Goal: Obtain resource: Download file/media

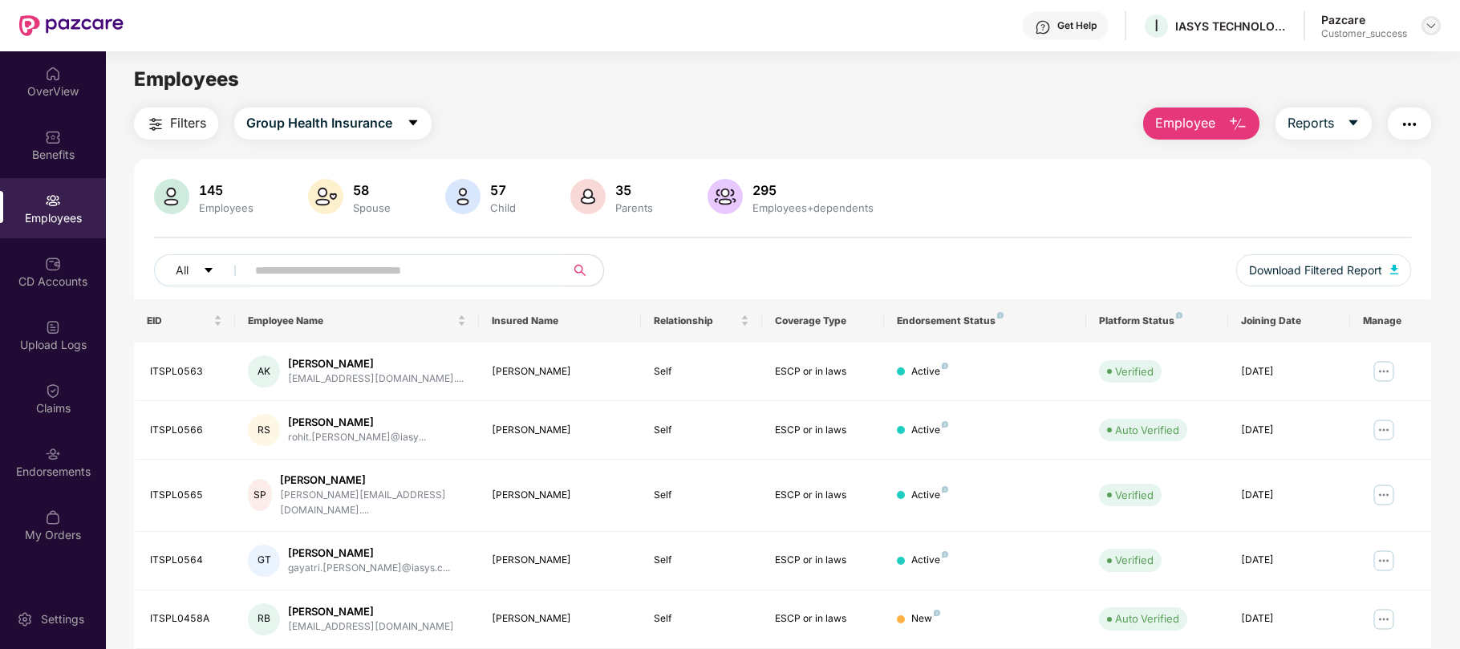
click at [1436, 21] on img at bounding box center [1431, 25] width 13 height 13
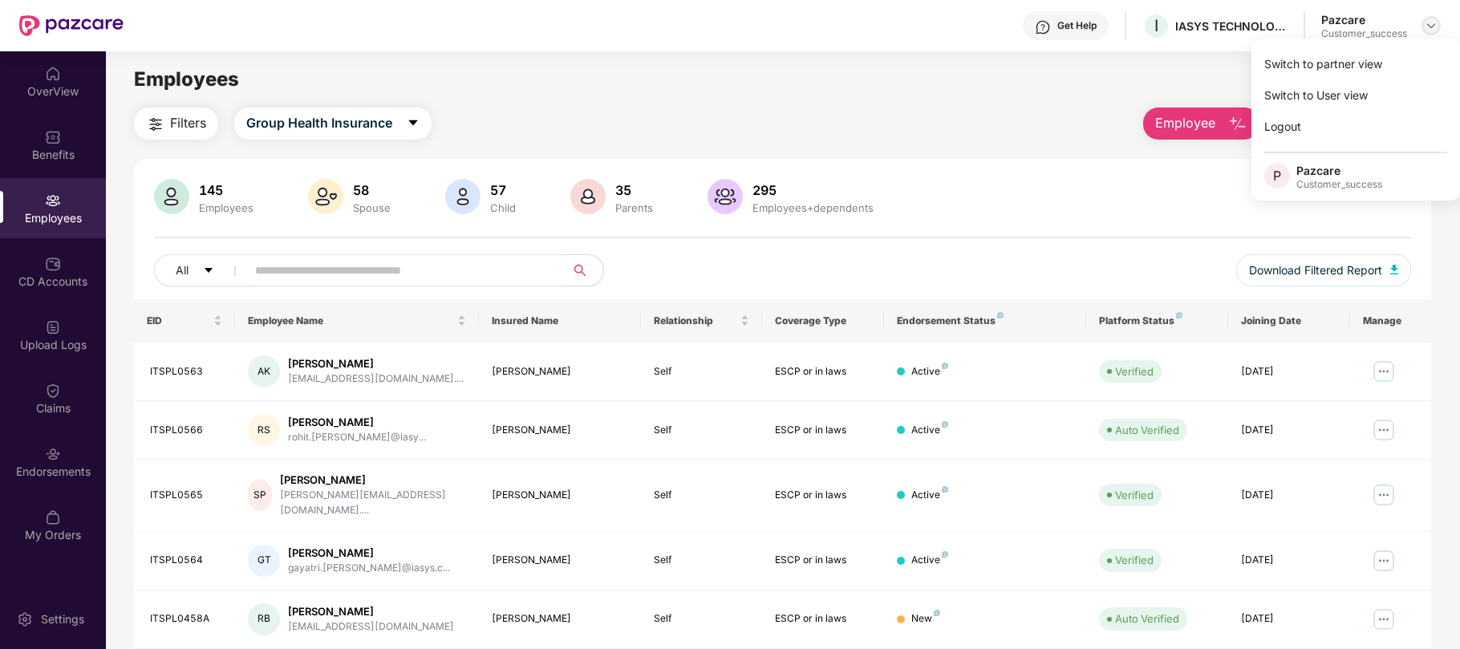
click at [1426, 27] on img at bounding box center [1431, 25] width 13 height 13
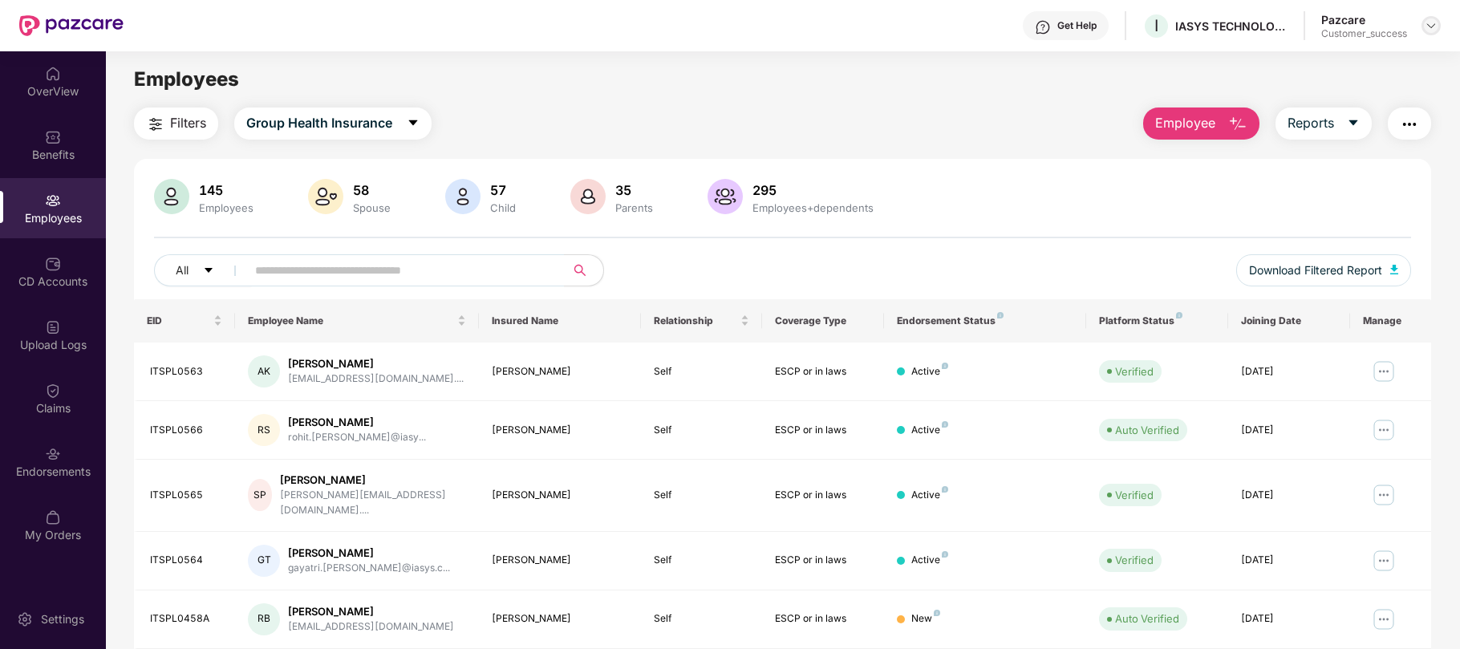
click at [1429, 26] on img at bounding box center [1431, 25] width 13 height 13
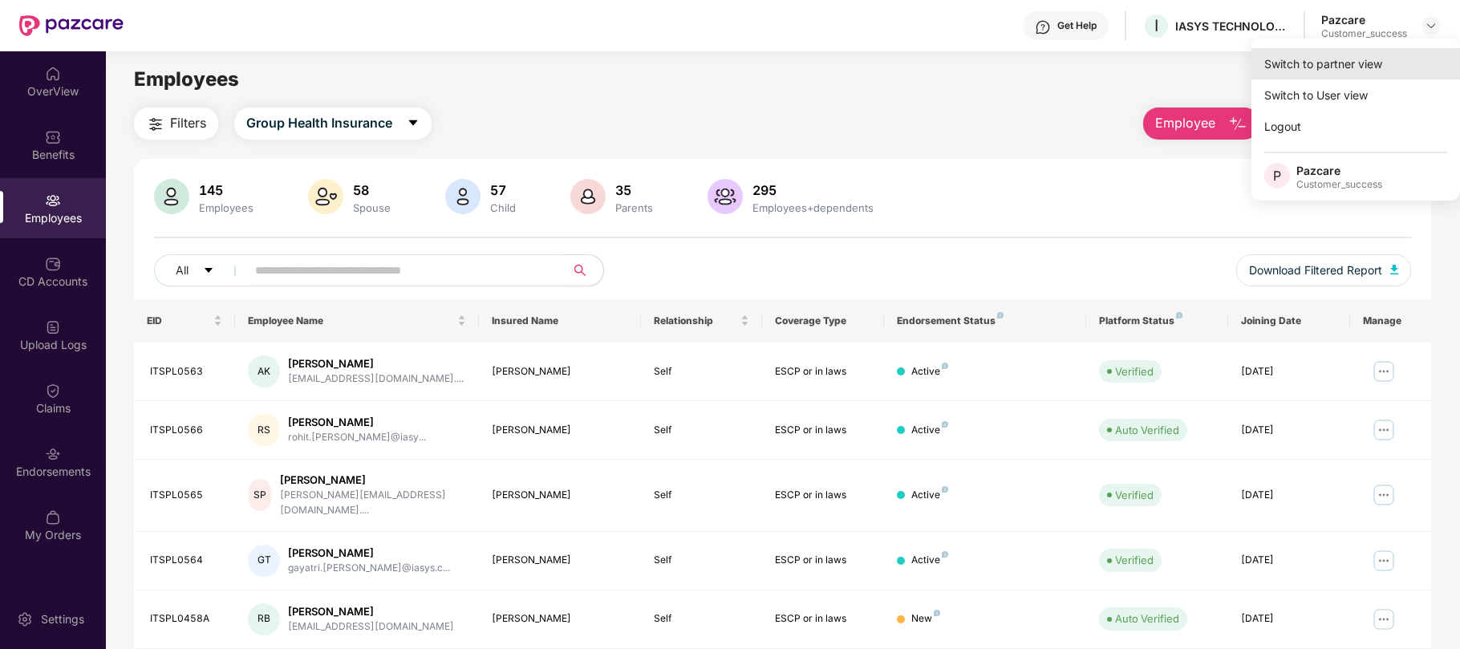
click at [1352, 62] on div "Switch to partner view" at bounding box center [1355, 63] width 209 height 31
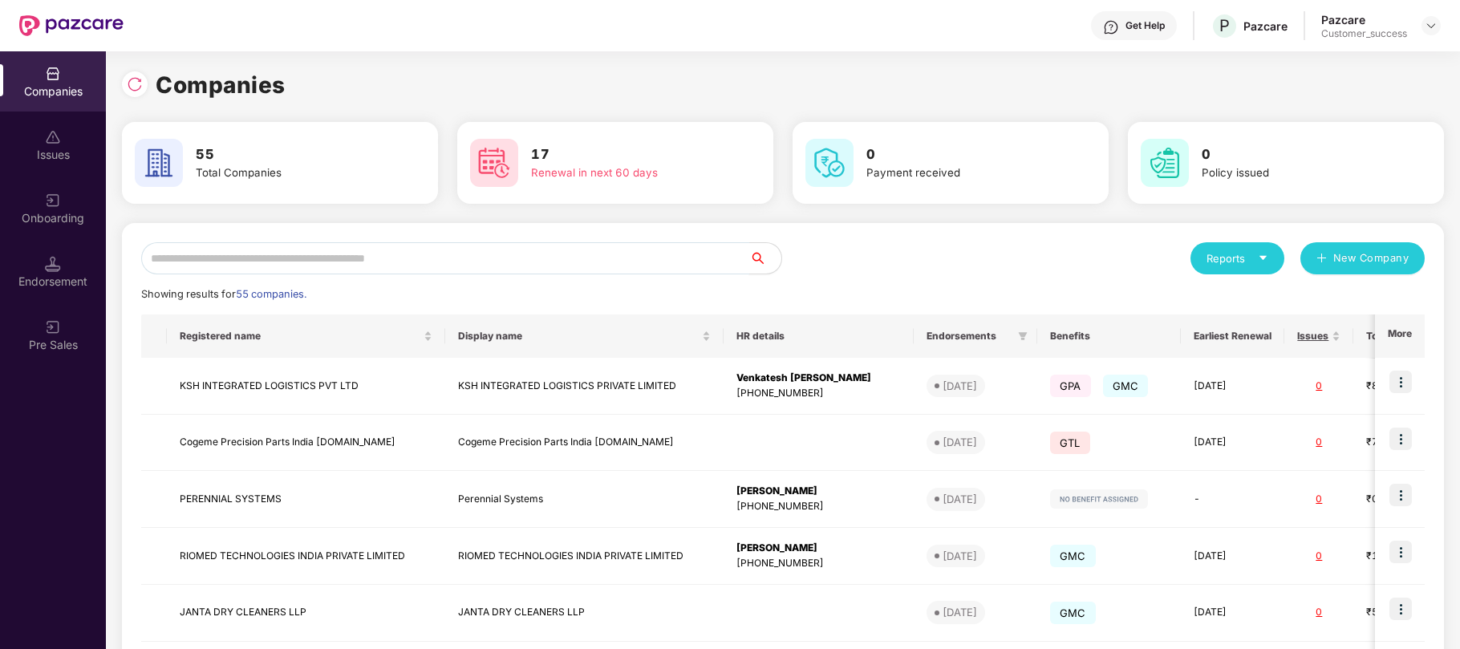
click at [303, 250] on input "text" at bounding box center [445, 258] width 608 height 32
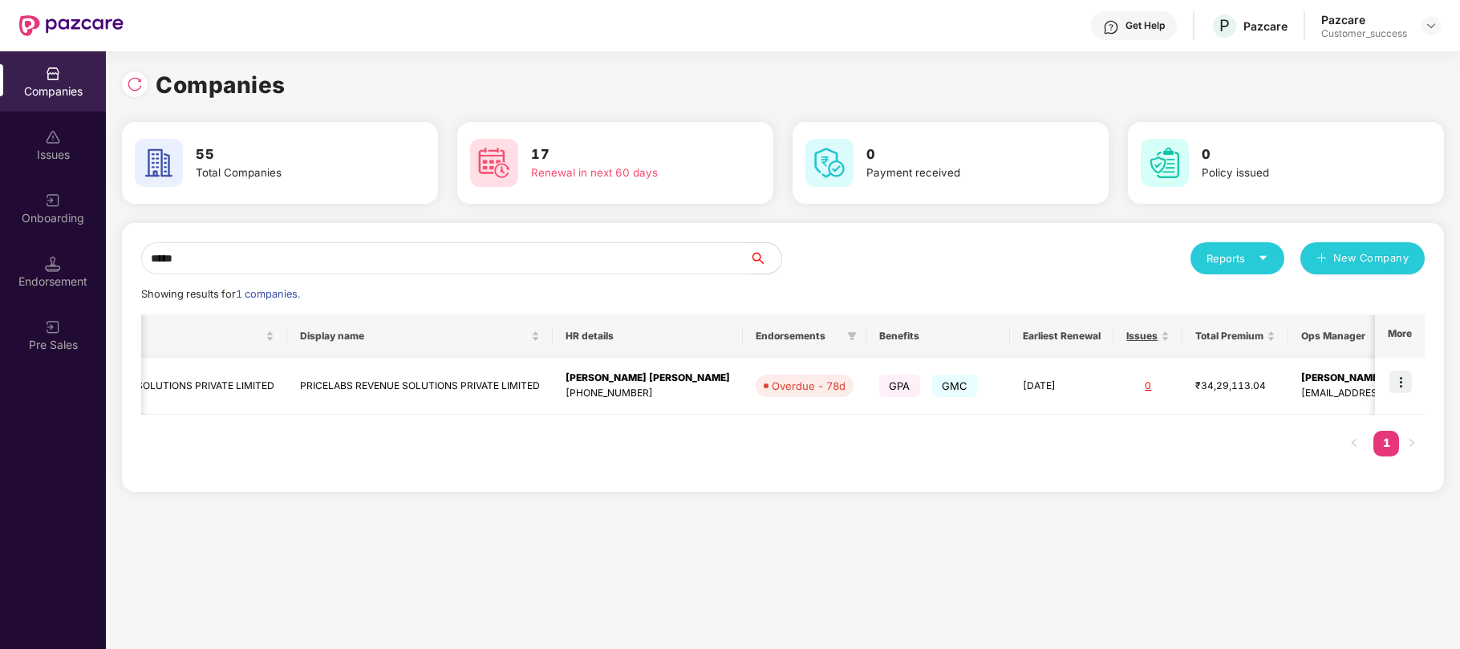
scroll to position [0, 144]
click at [274, 265] on input "*****" at bounding box center [445, 258] width 608 height 32
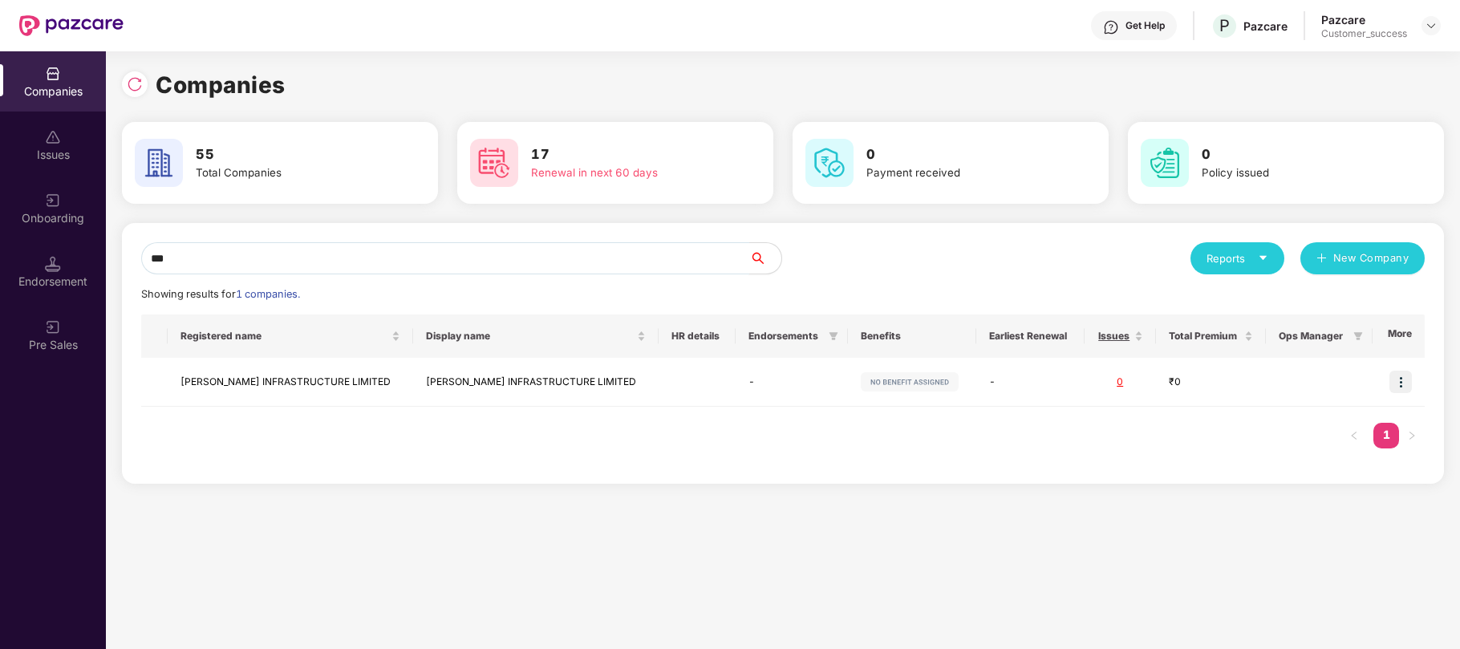
scroll to position [0, 0]
type input "******"
click at [530, 379] on td "[PERSON_NAME] INFRASTRUCTURE LIMITED" at bounding box center [535, 382] width 245 height 49
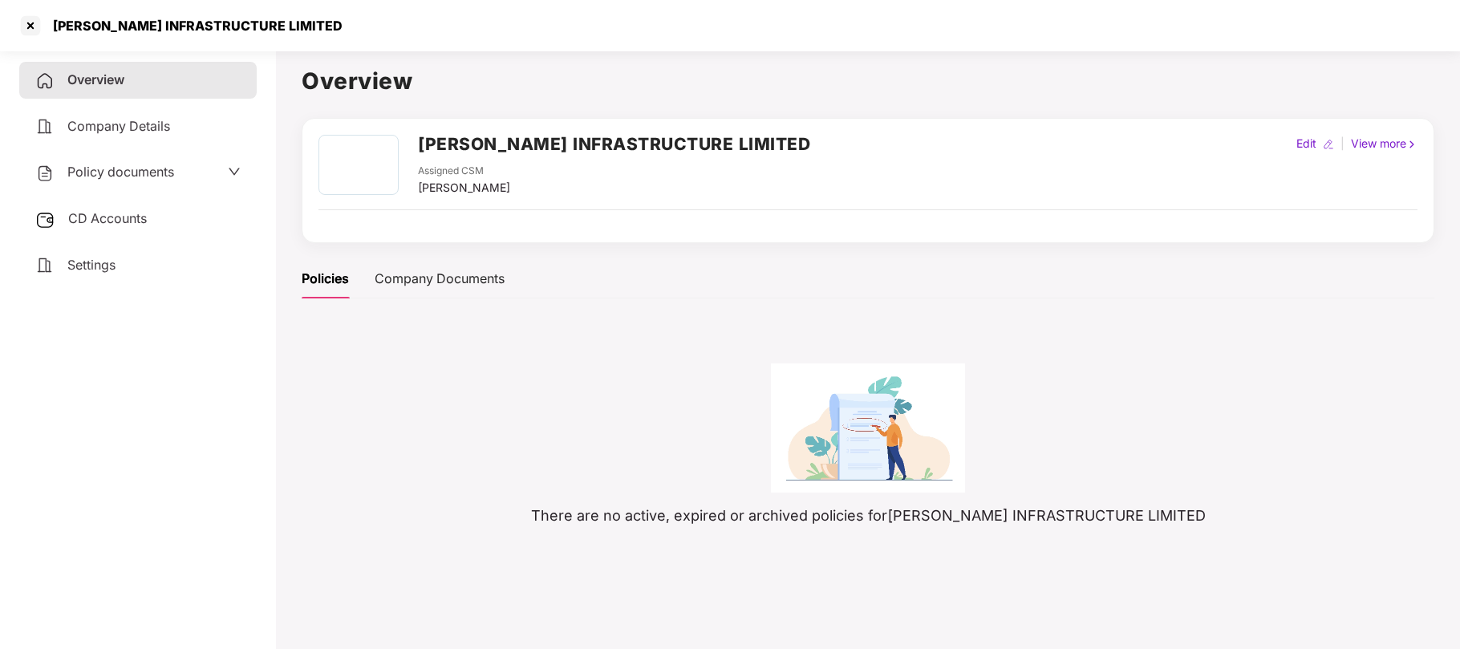
click at [143, 170] on span "Policy documents" at bounding box center [120, 172] width 107 height 16
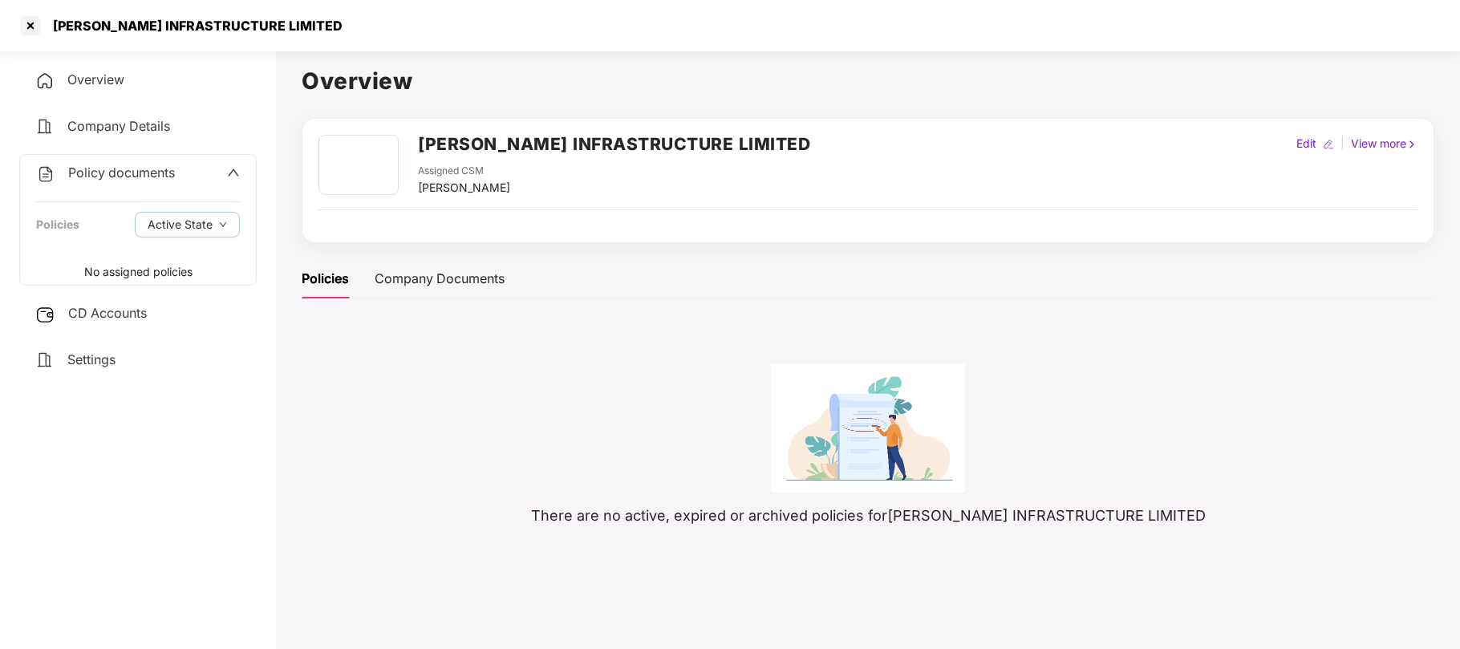
click at [252, 404] on div "Overview Company Details Policy documents Policies Active State No assigned pol…" at bounding box center [137, 347] width 237 height 570
click at [27, 23] on div at bounding box center [31, 26] width 26 height 26
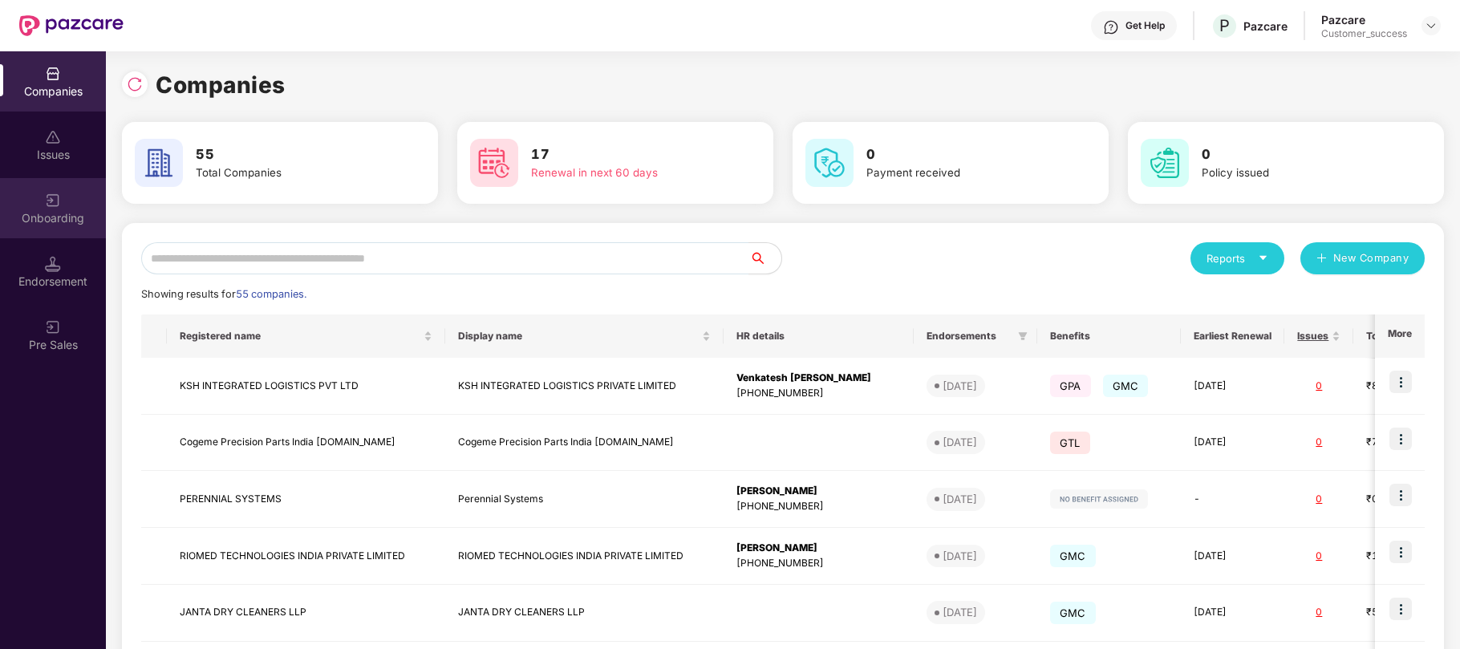
click at [43, 212] on div "Onboarding" at bounding box center [53, 218] width 106 height 16
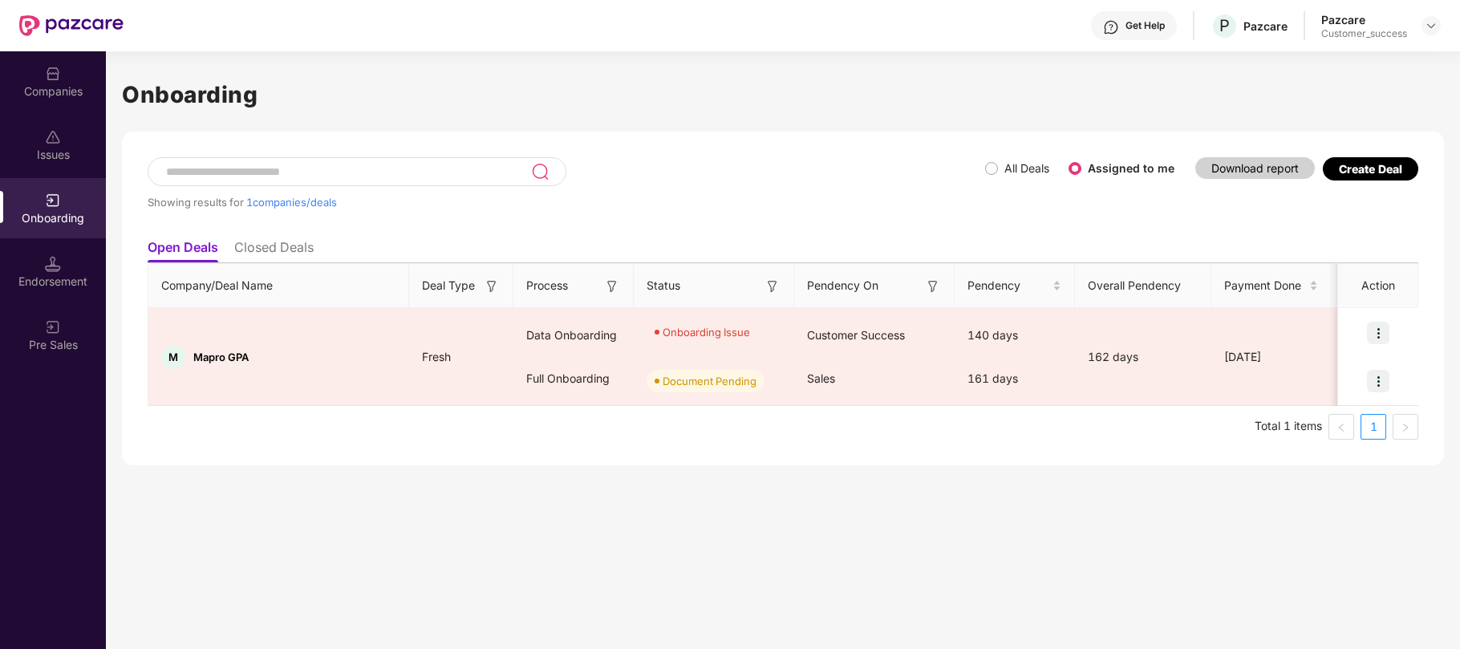
click at [1027, 164] on label "All Deals" at bounding box center [1026, 168] width 45 height 14
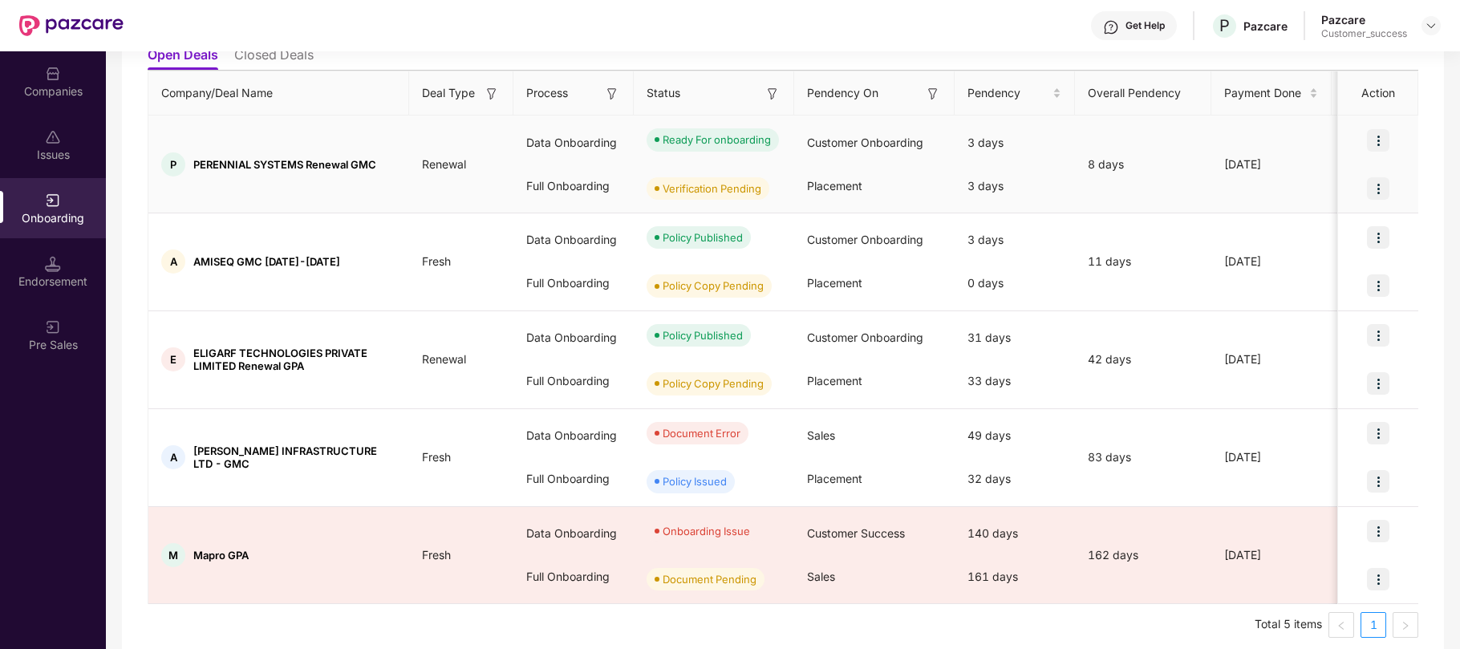
scroll to position [194, 0]
click at [1378, 428] on img at bounding box center [1378, 431] width 22 height 22
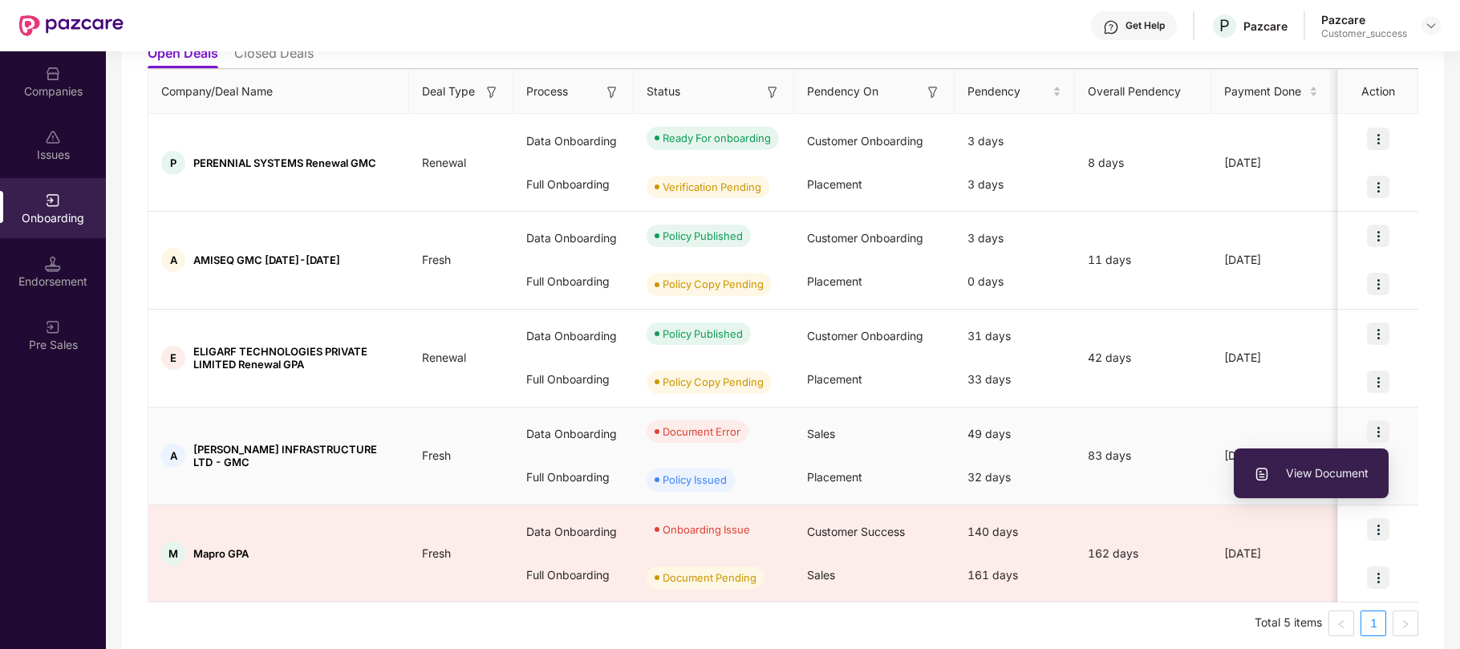
click at [1341, 464] on span "View Document" at bounding box center [1311, 473] width 115 height 18
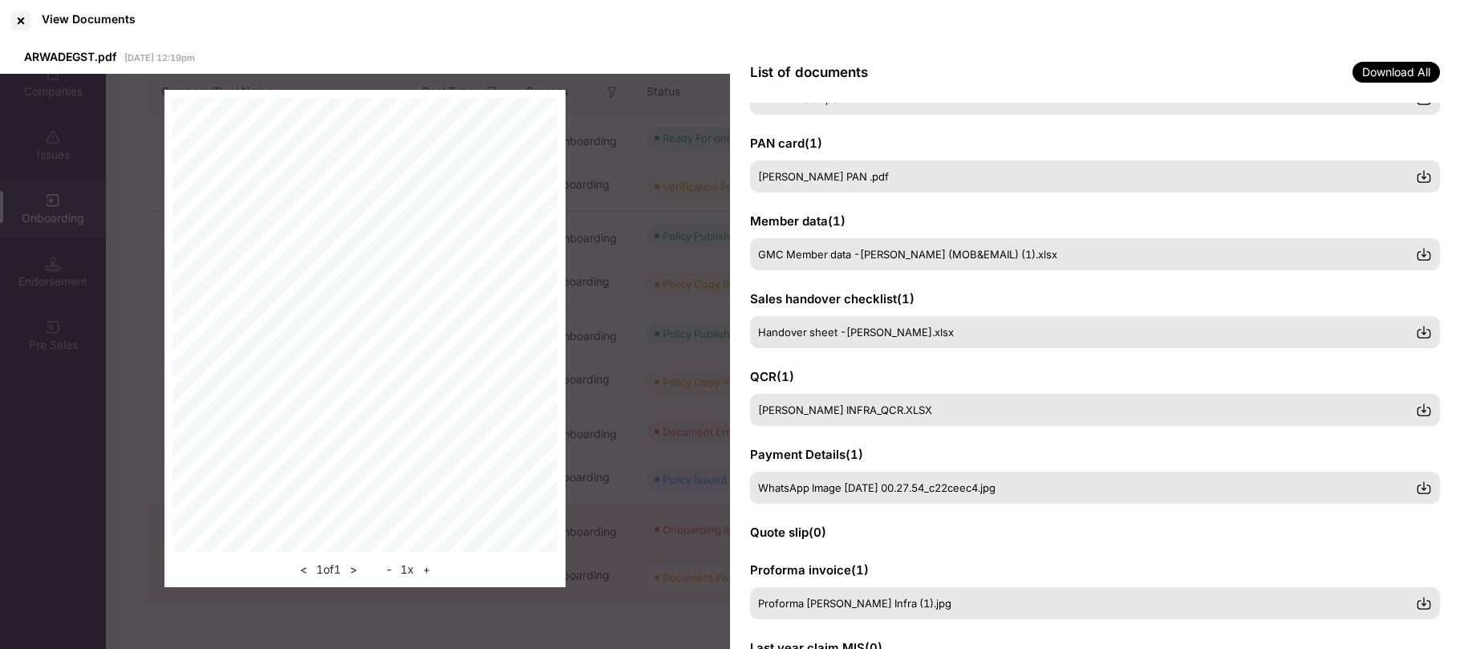
scroll to position [0, 0]
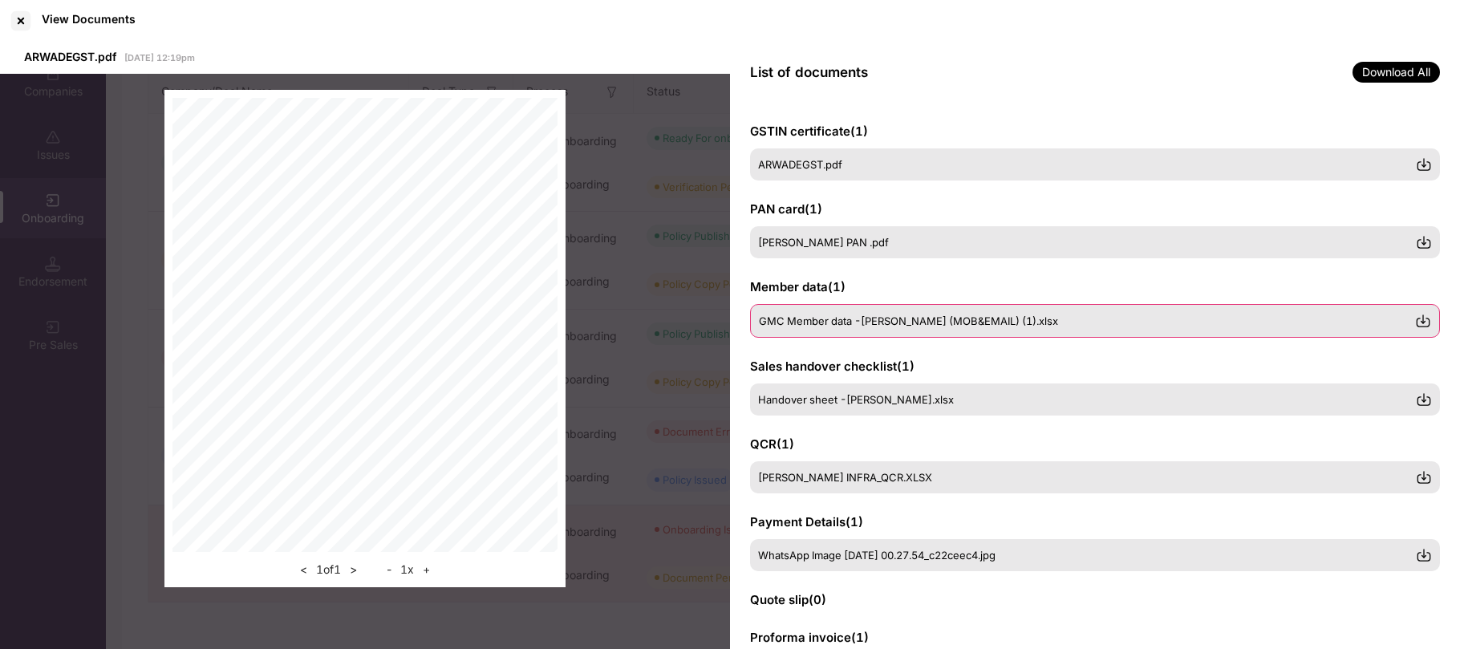
click at [1011, 319] on span "GMC Member data -[PERSON_NAME] (MOB&EMAIL) (1).xlsx" at bounding box center [908, 320] width 299 height 13
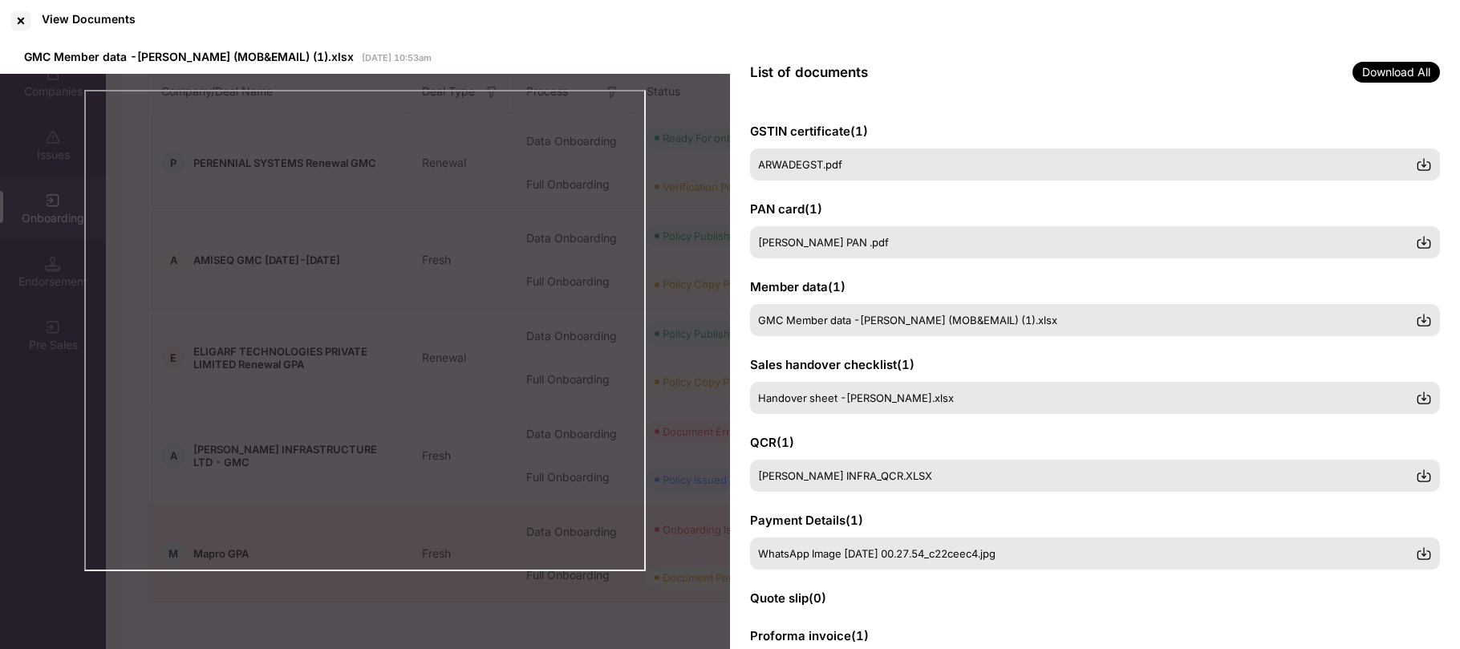
scroll to position [149, 0]
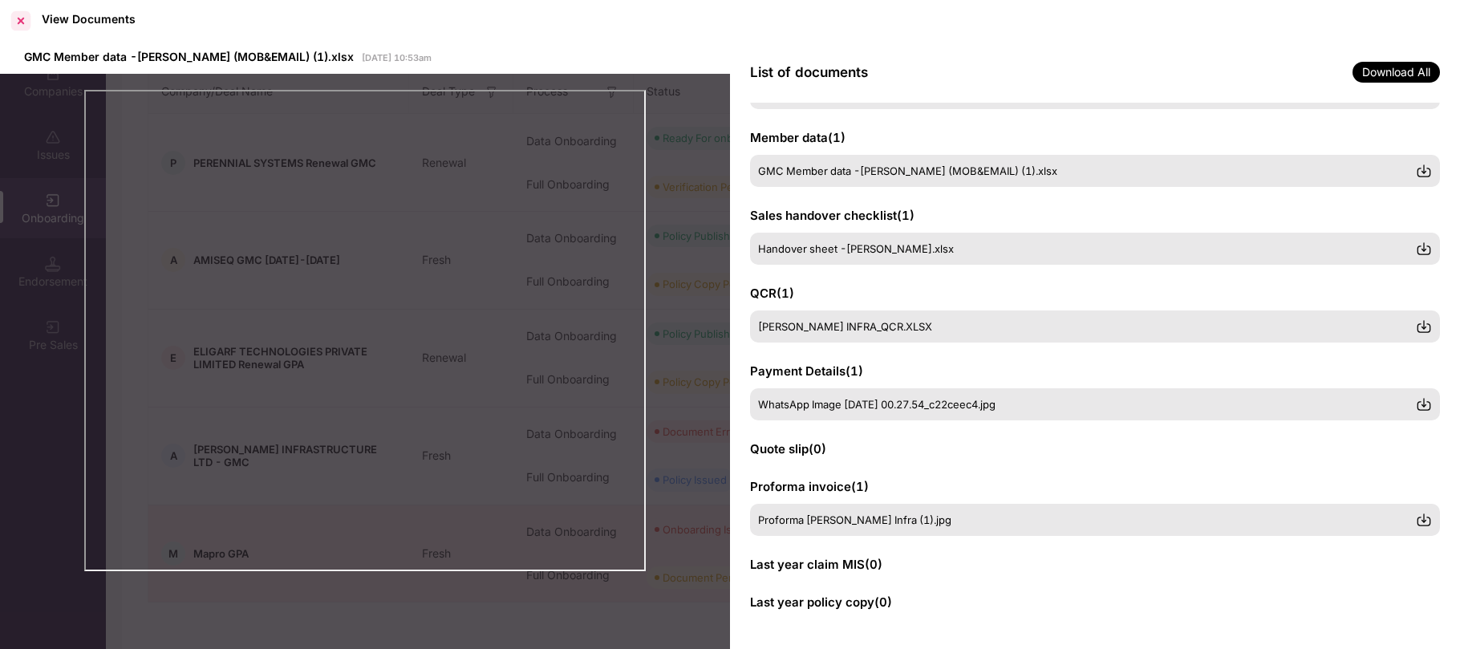
click at [24, 22] on div at bounding box center [21, 21] width 26 height 26
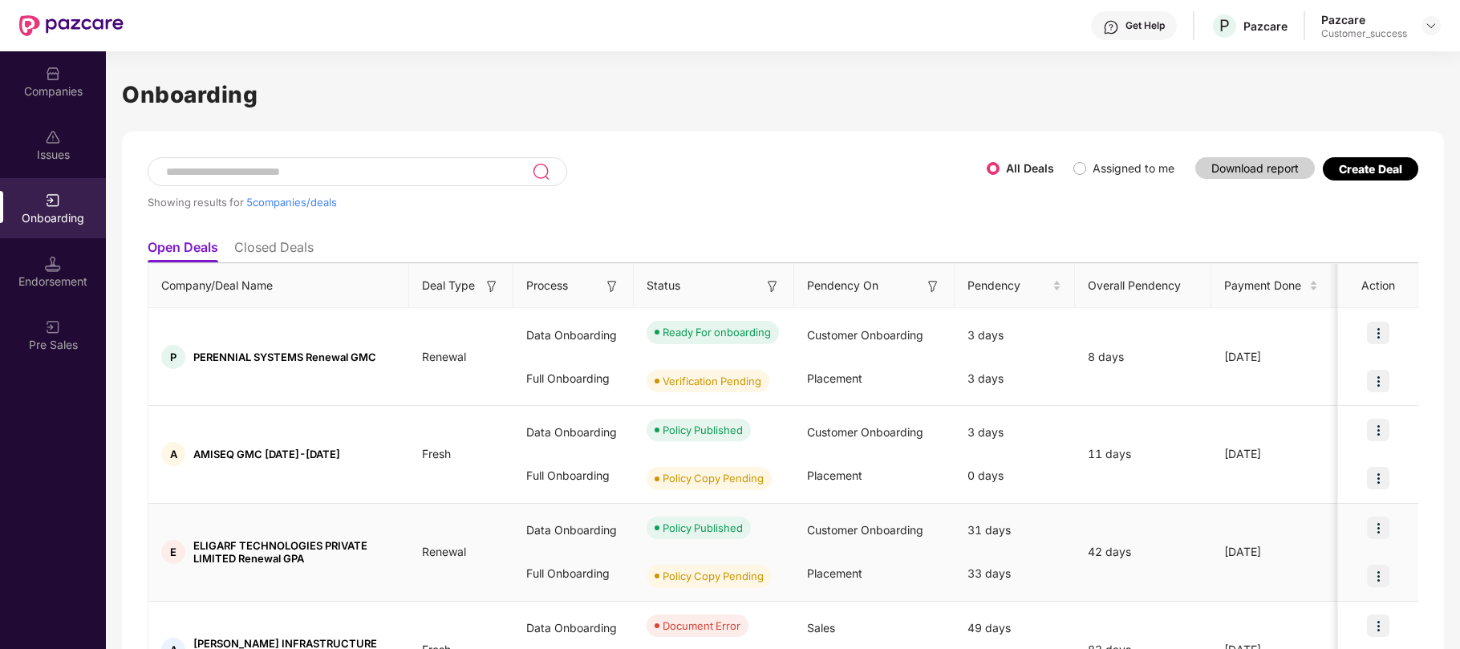
scroll to position [0, 0]
click at [45, 197] on img at bounding box center [53, 201] width 16 height 16
drag, startPoint x: 347, startPoint y: 204, endPoint x: 125, endPoint y: 201, distance: 222.2
click at [125, 201] on div "Showing results for 5 companies/deals All Deals Assigned to me Download report …" at bounding box center [783, 494] width 1322 height 724
click at [138, 199] on div "Showing results for 5 companies/deals All Deals Assigned to me Download report …" at bounding box center [783, 494] width 1322 height 724
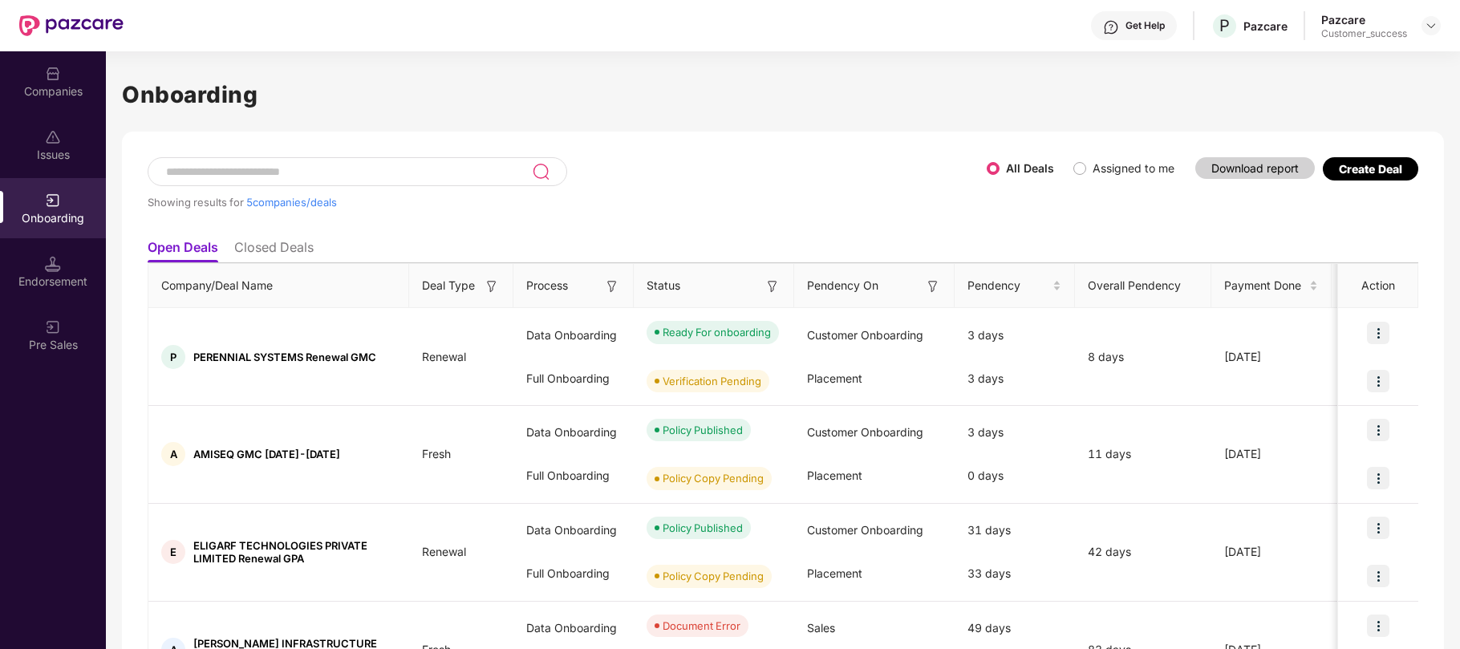
drag, startPoint x: 141, startPoint y: 200, endPoint x: 356, endPoint y: 207, distance: 215.1
click at [356, 207] on div "Showing results for 5 companies/deals All Deals Assigned to me Download report …" at bounding box center [783, 494] width 1322 height 724
click at [356, 207] on div "Showing results for 5 companies/deals" at bounding box center [567, 202] width 839 height 13
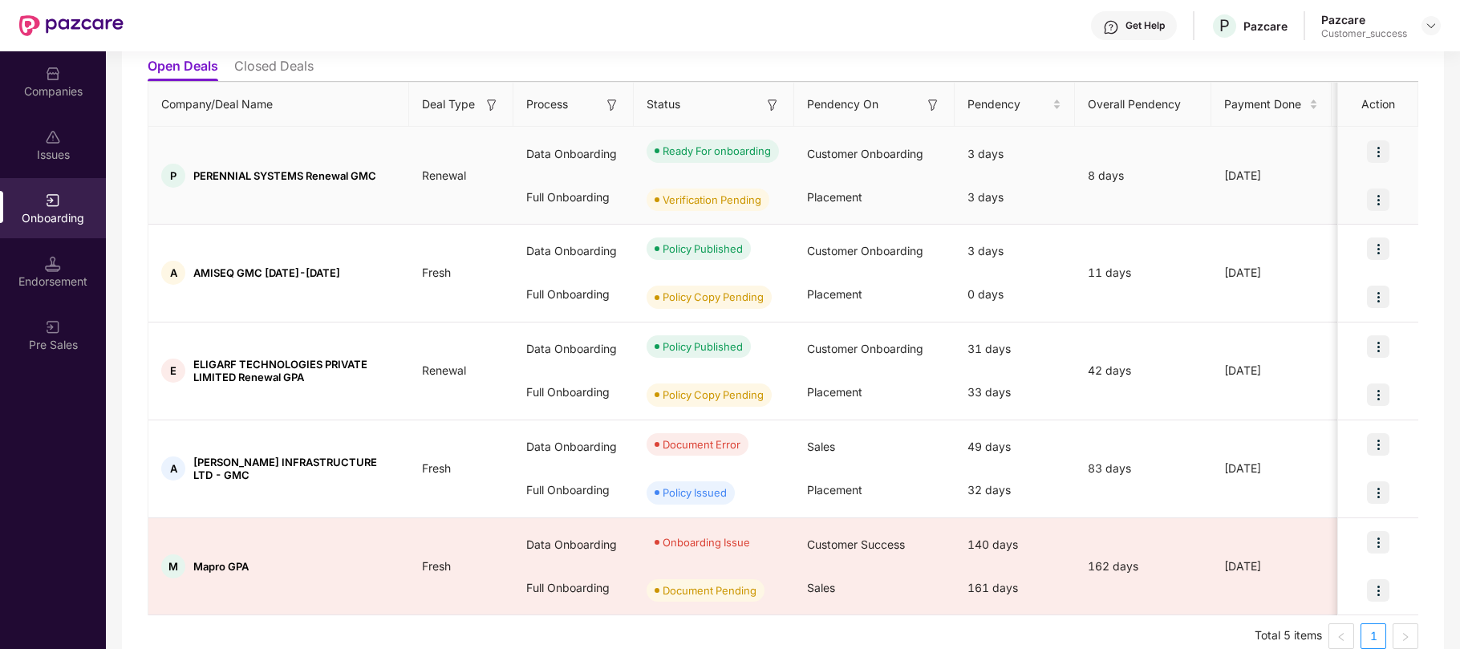
scroll to position [186, 0]
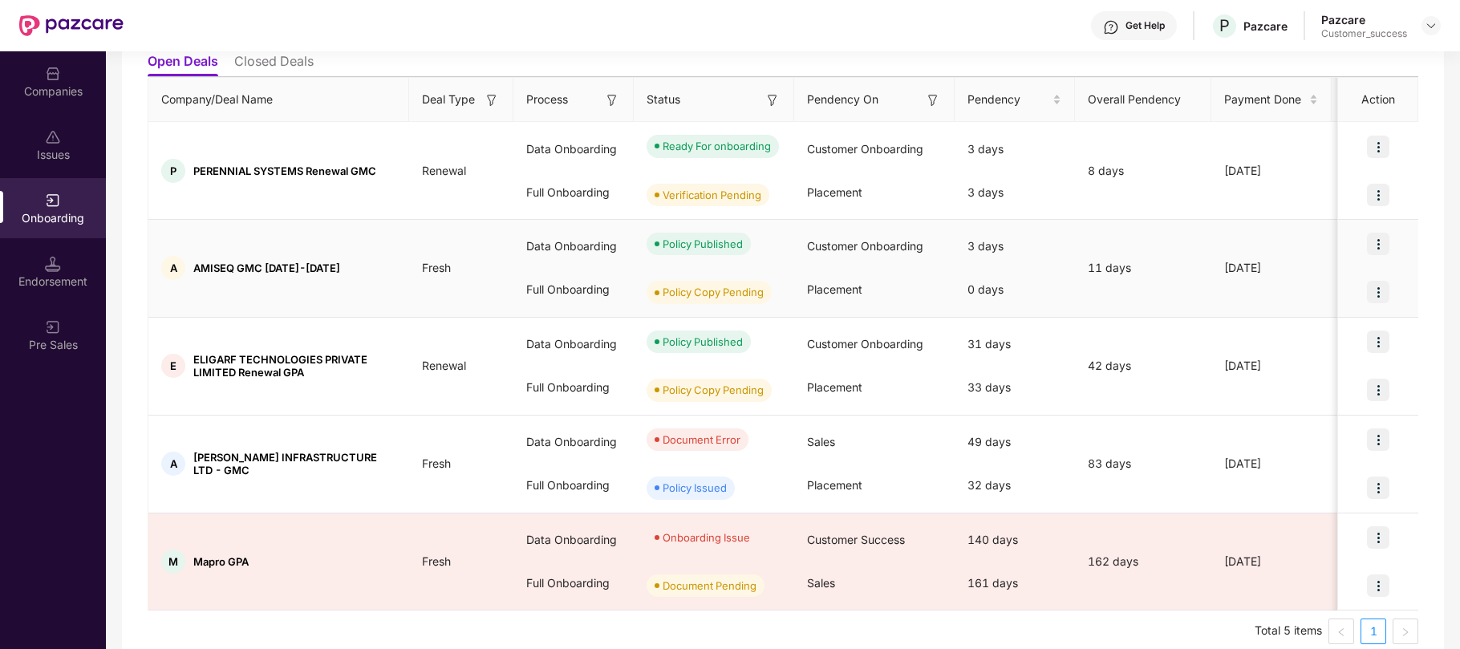
click at [187, 252] on td "A AMISEQ GMC [DATE]-[DATE]" at bounding box center [278, 269] width 261 height 98
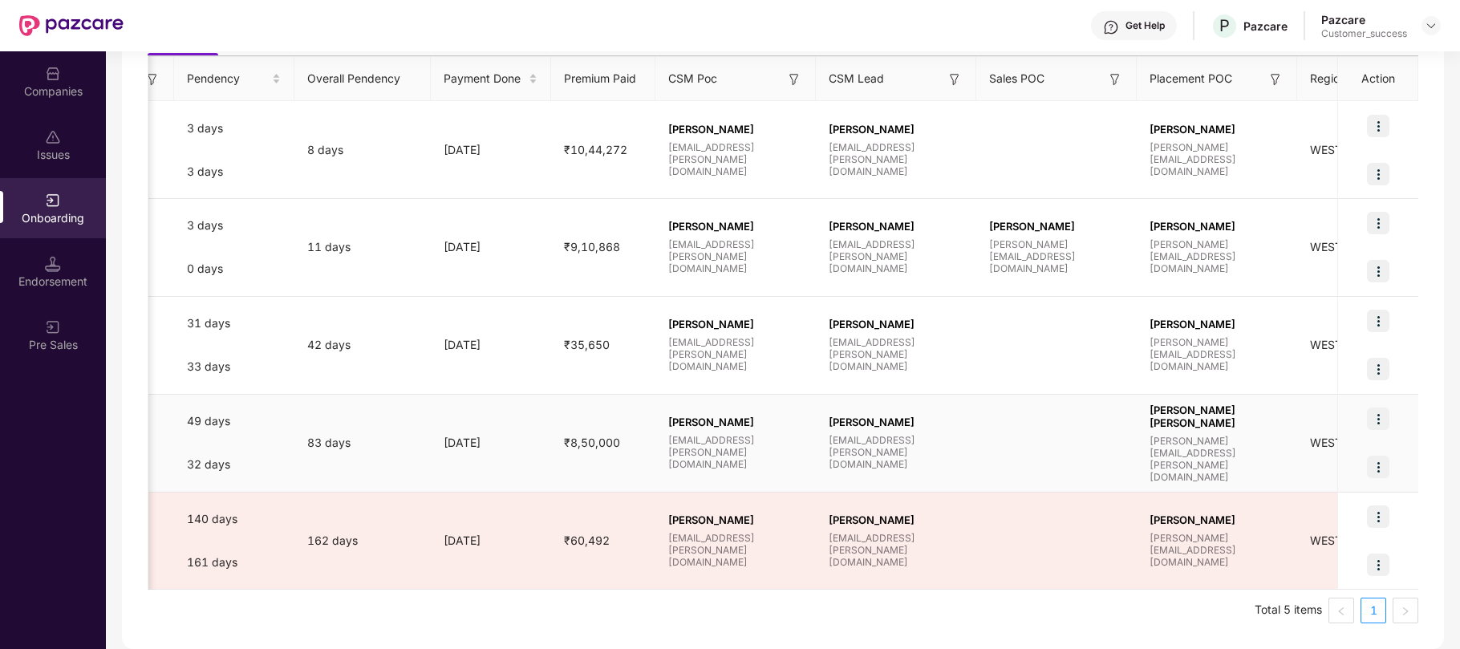
scroll to position [0, 1077]
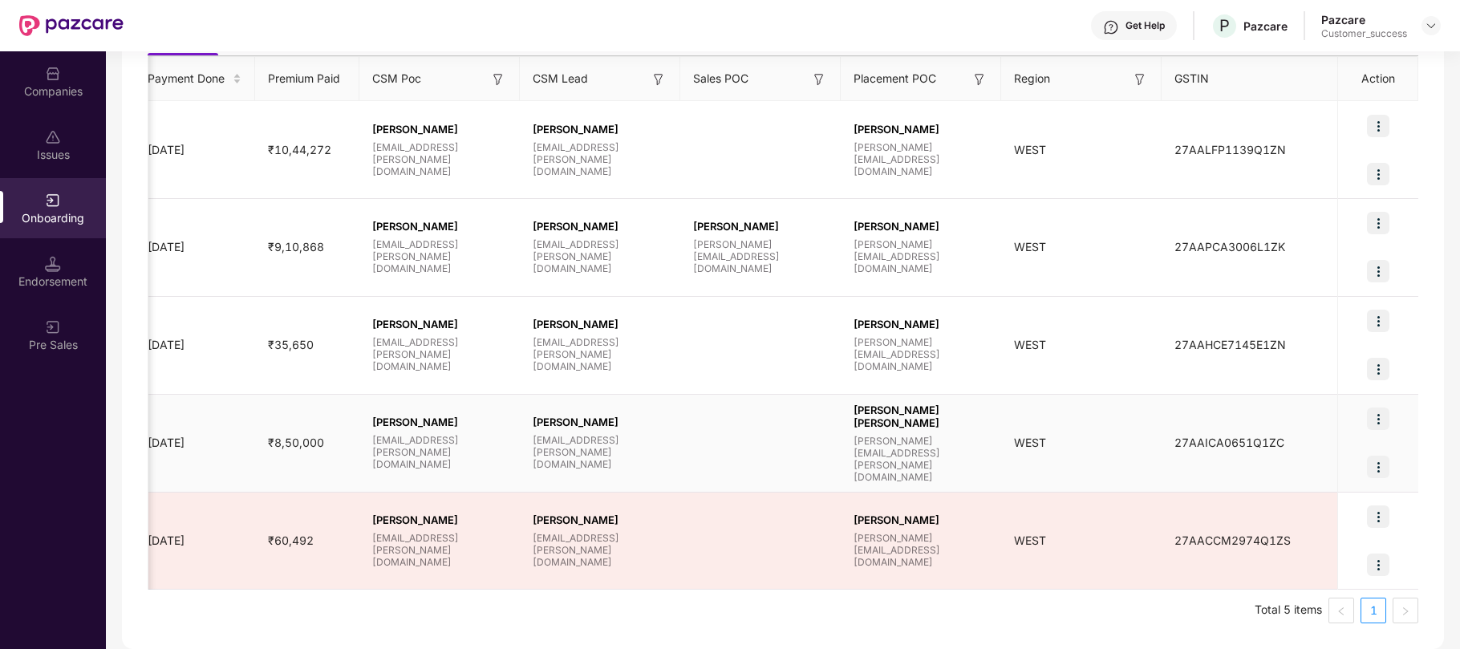
click at [1372, 473] on img at bounding box center [1378, 467] width 22 height 22
click at [1326, 509] on span "View Document" at bounding box center [1311, 508] width 115 height 18
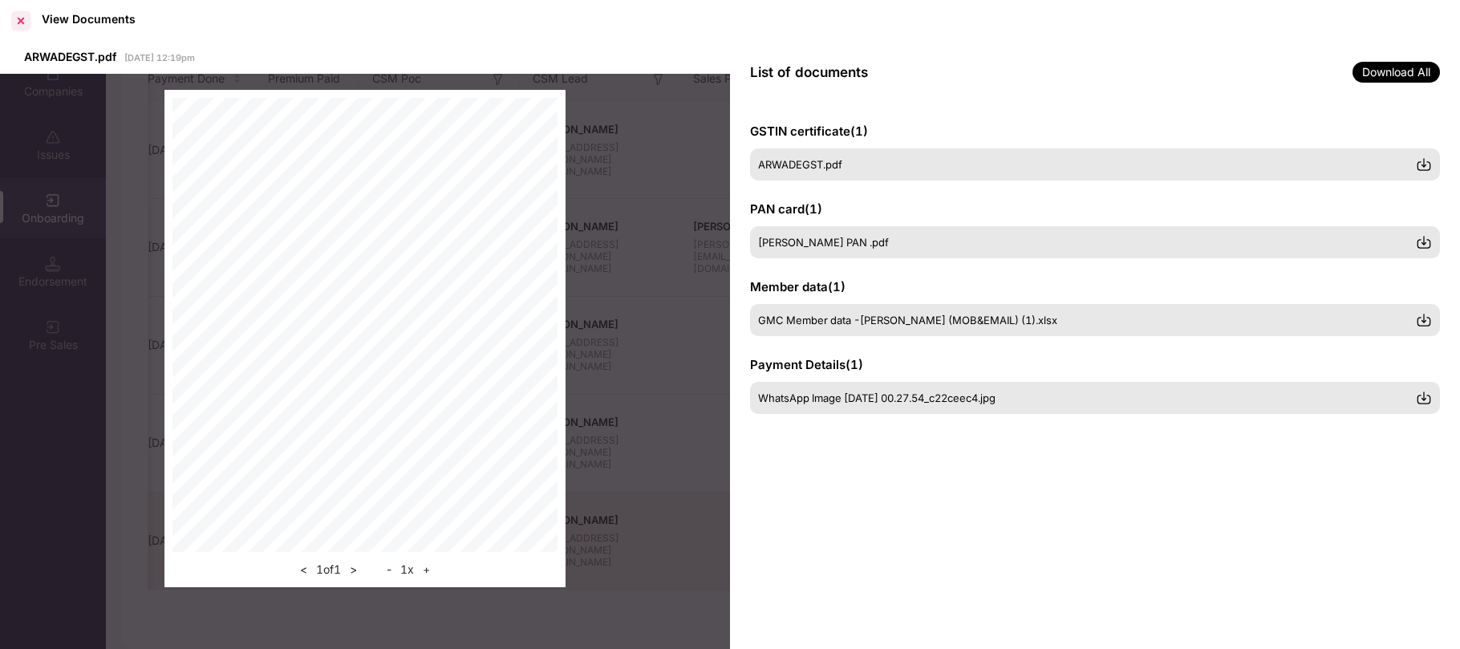
click at [17, 18] on div at bounding box center [21, 21] width 26 height 26
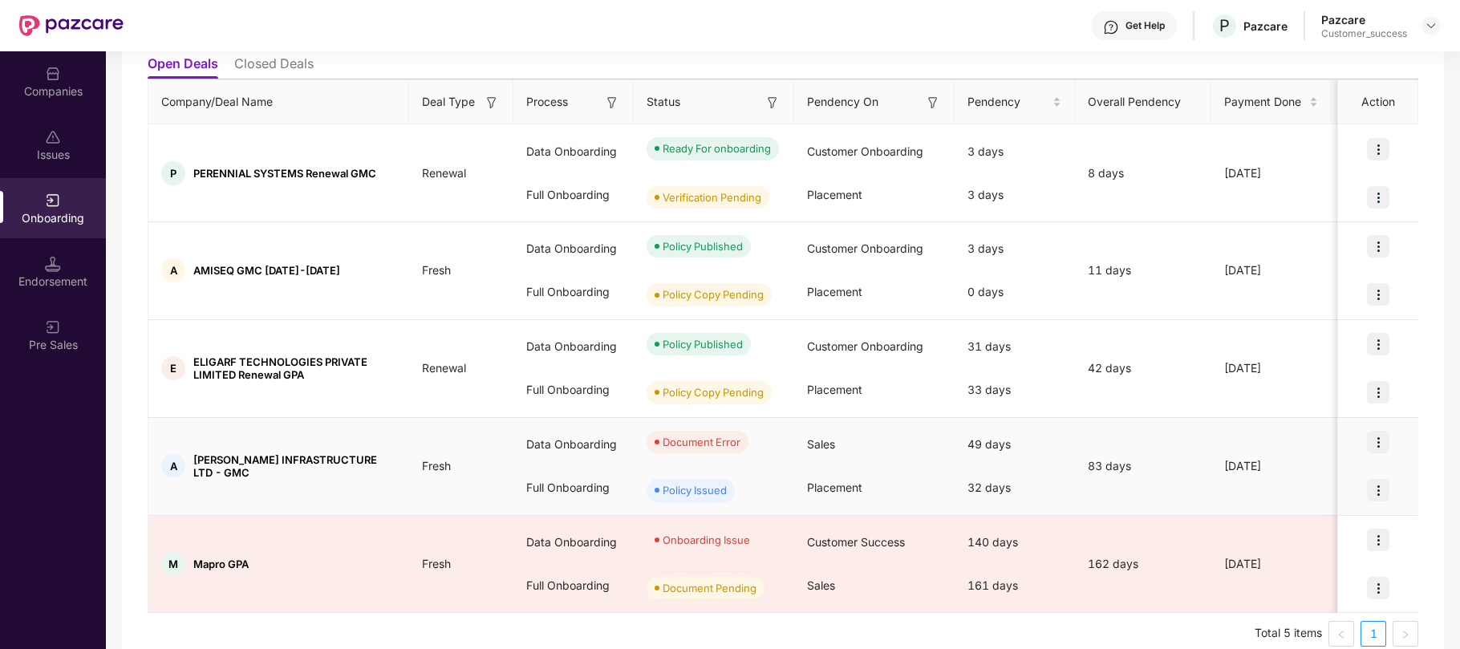
scroll to position [183, 0]
click at [1378, 444] on img at bounding box center [1378, 443] width 22 height 22
click at [1353, 486] on span "View Document" at bounding box center [1311, 486] width 115 height 18
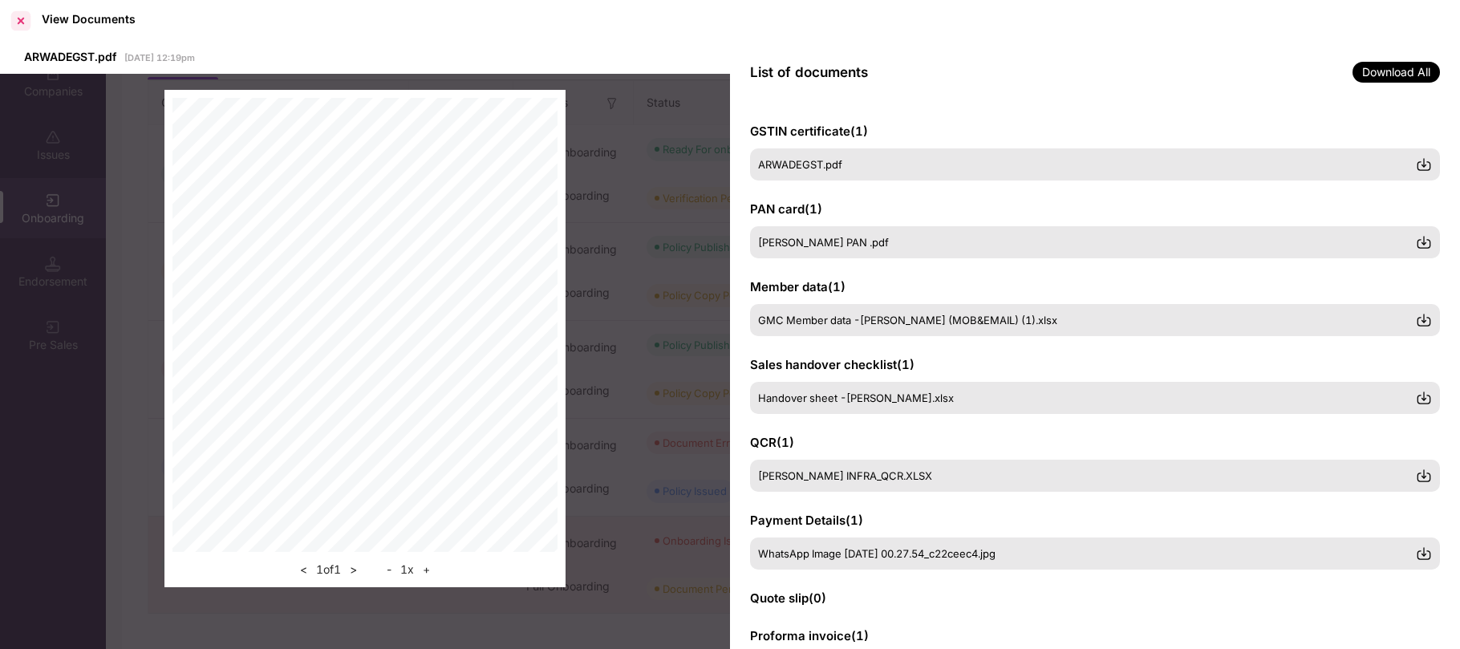
click at [14, 10] on div at bounding box center [21, 21] width 26 height 26
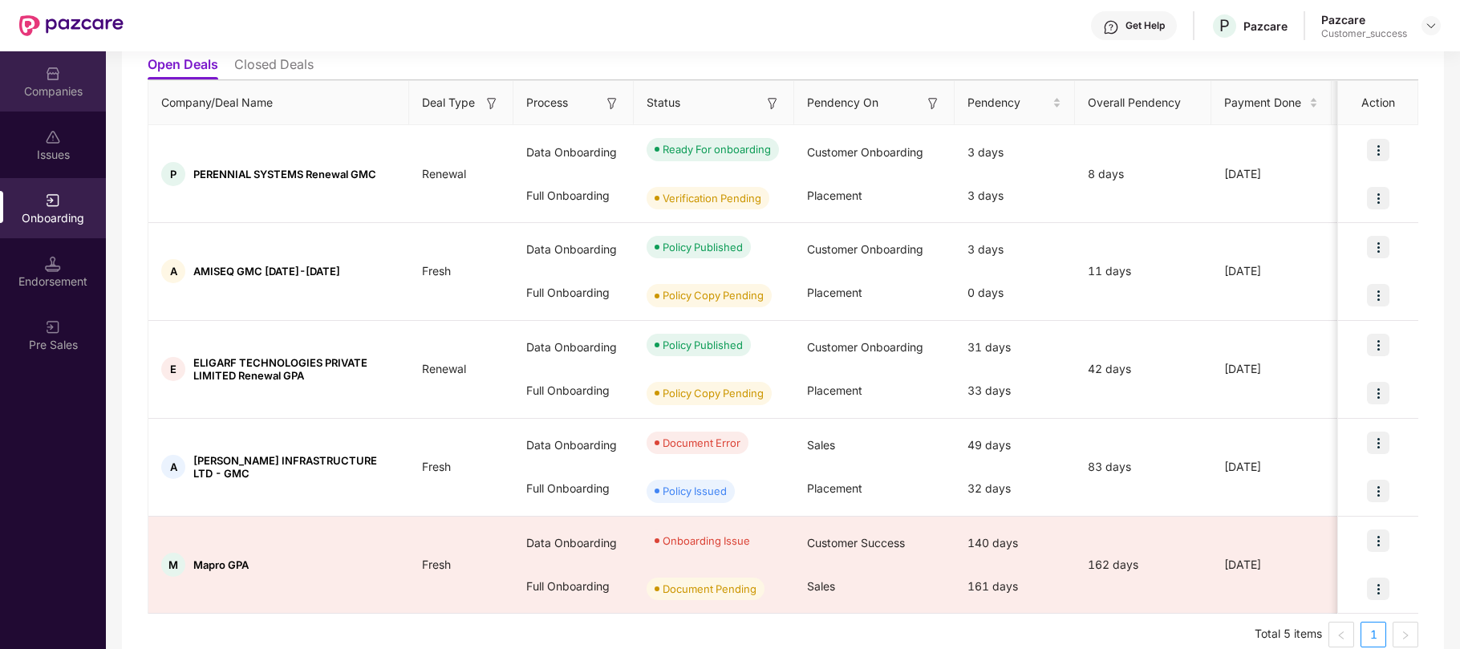
click at [53, 80] on img at bounding box center [53, 74] width 16 height 16
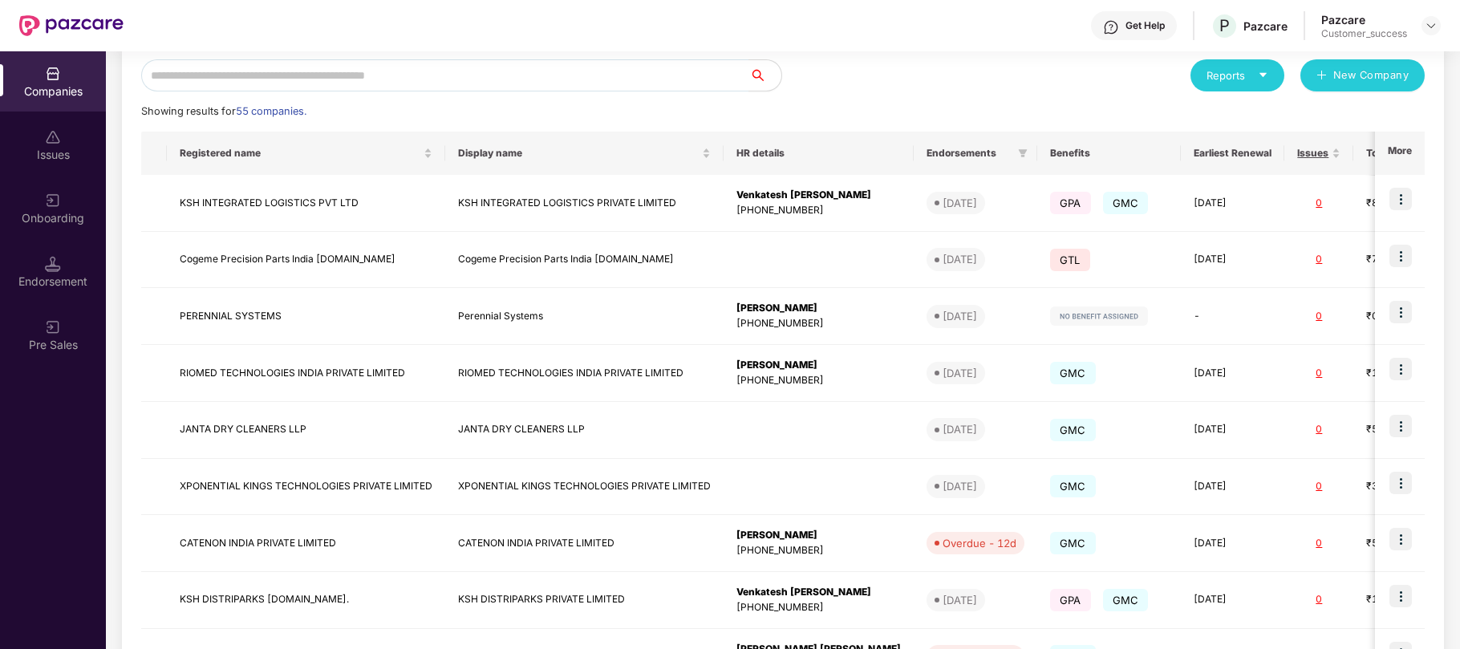
scroll to position [0, 0]
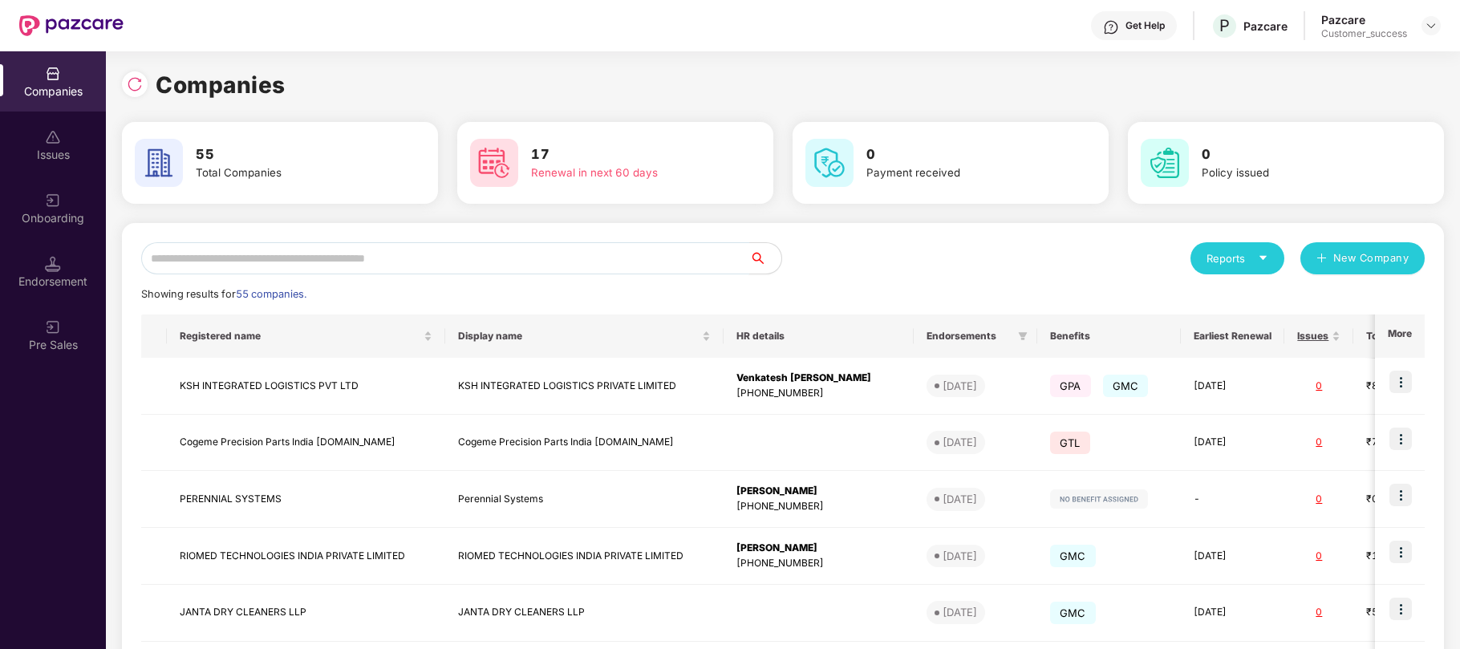
click at [387, 257] on input "text" at bounding box center [445, 258] width 608 height 32
click at [342, 258] on input "text" at bounding box center [445, 258] width 608 height 32
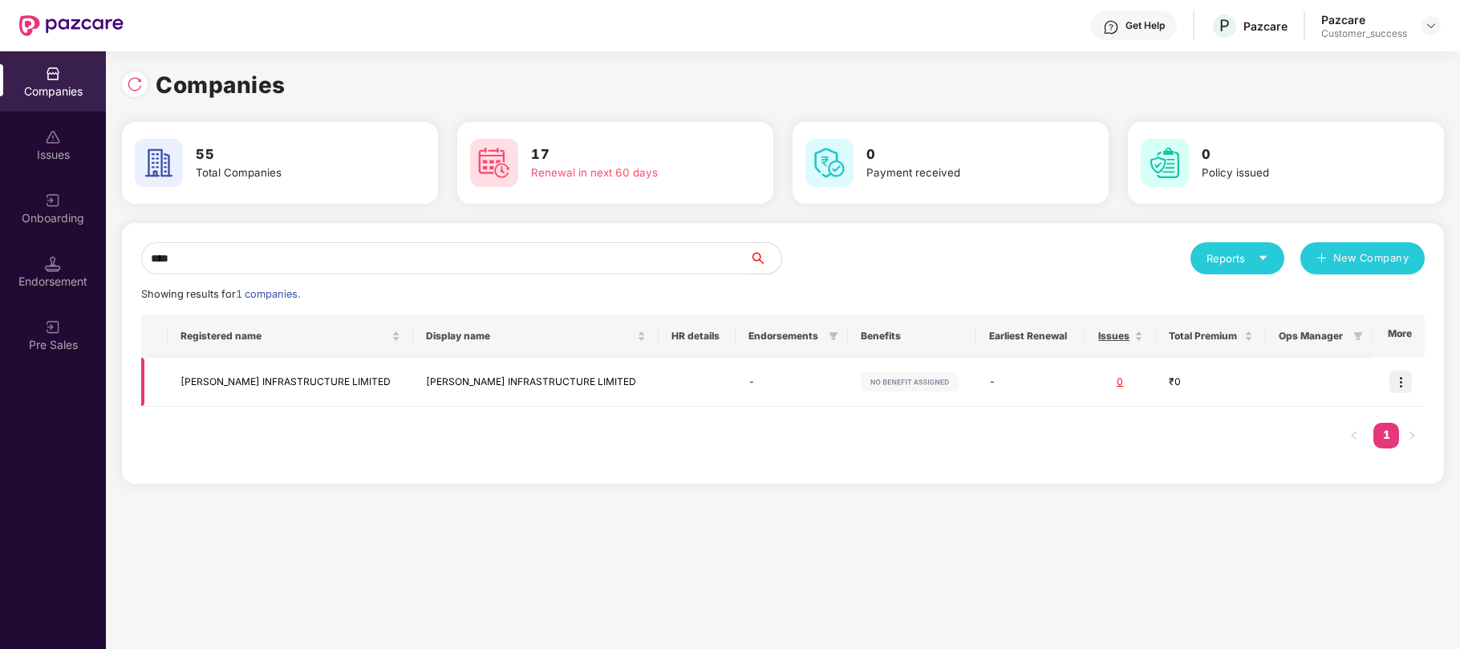
type input "****"
drag, startPoint x: 351, startPoint y: 377, endPoint x: 184, endPoint y: 383, distance: 167.0
click at [184, 383] on td "[PERSON_NAME] INFRASTRUCTURE LIMITED" at bounding box center [290, 382] width 245 height 49
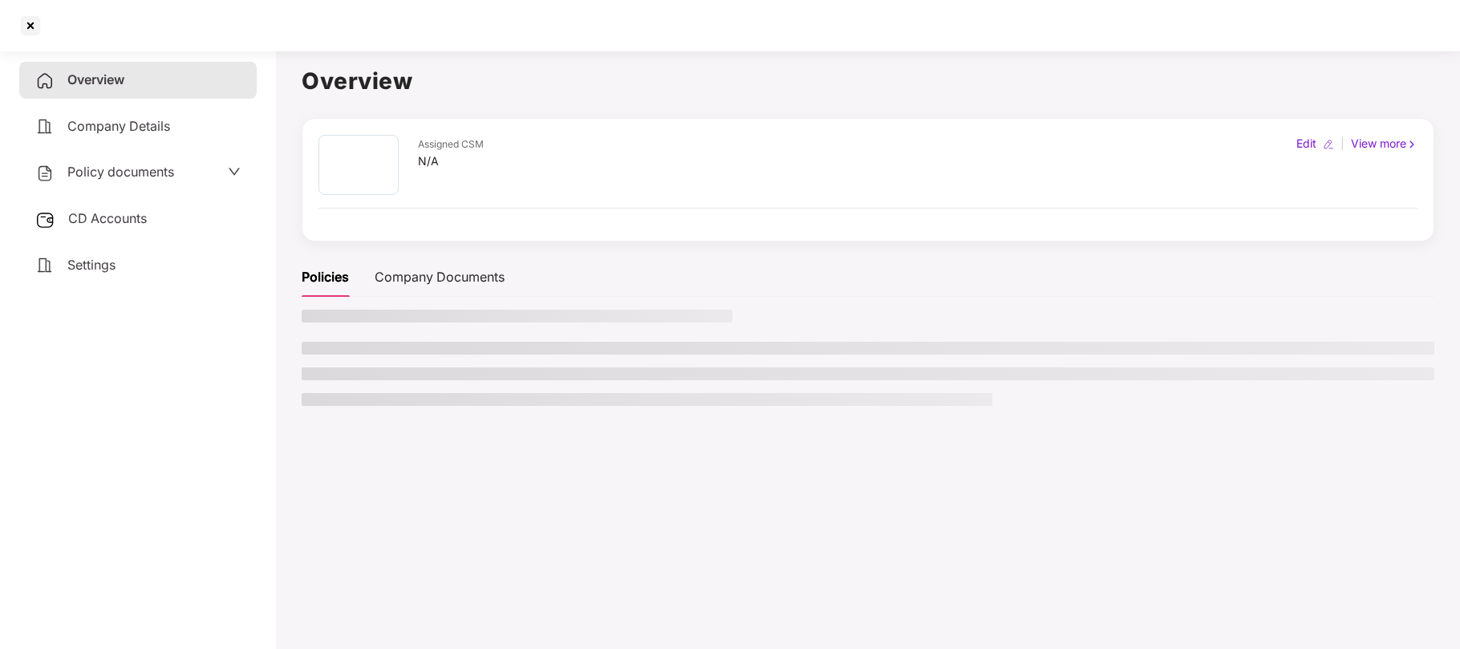
copy td "[PERSON_NAME] INFRASTRUCTURE LIMITED"
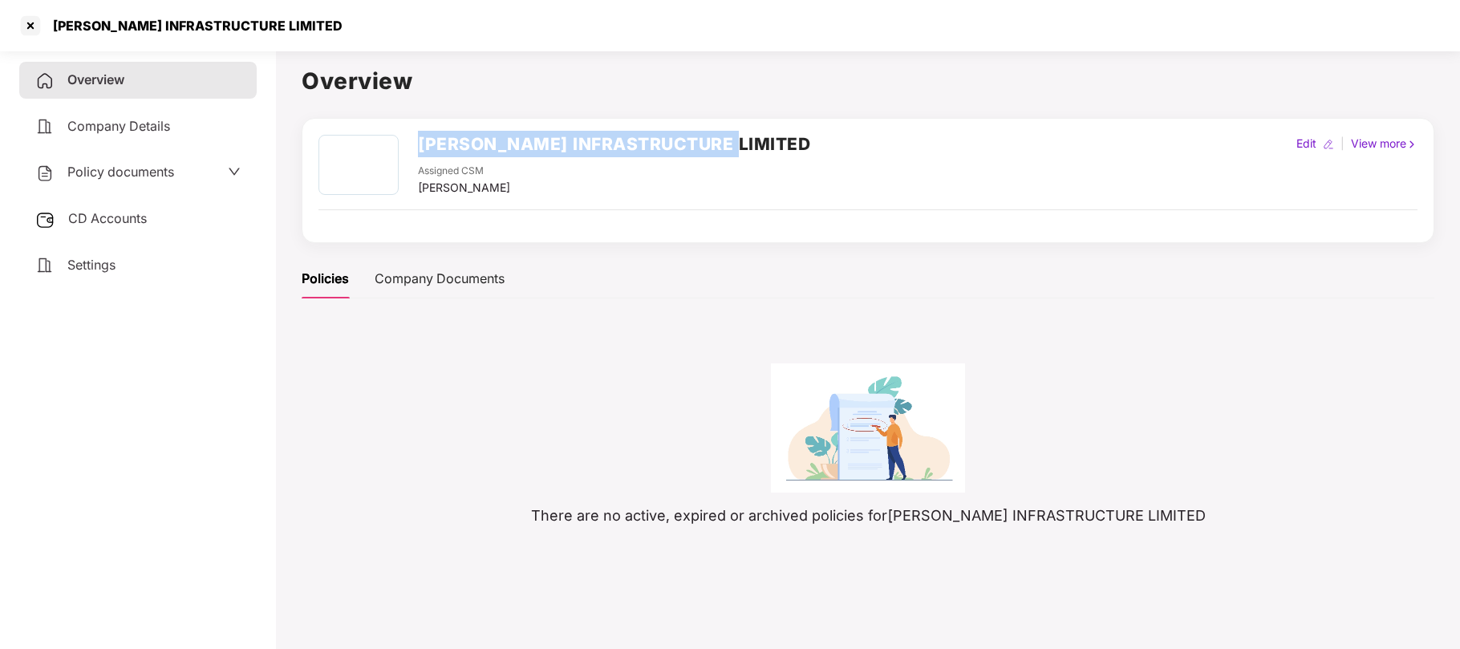
drag, startPoint x: 752, startPoint y: 140, endPoint x: 418, endPoint y: 152, distance: 334.0
click at [418, 152] on div "[PERSON_NAME] INFRASTRUCTURE LIMITED Assigned CSM [PERSON_NAME] Edit | View more" at bounding box center [867, 166] width 1099 height 62
copy h2 "[PERSON_NAME] INFRASTRUCTURE LIMITED"
